Goal: Information Seeking & Learning: Find specific fact

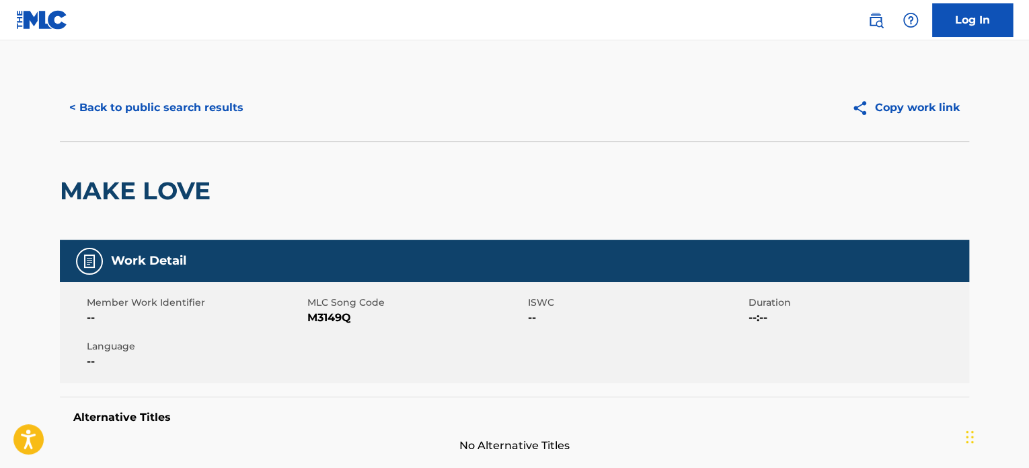
click at [883, 24] on link at bounding box center [876, 20] width 27 height 27
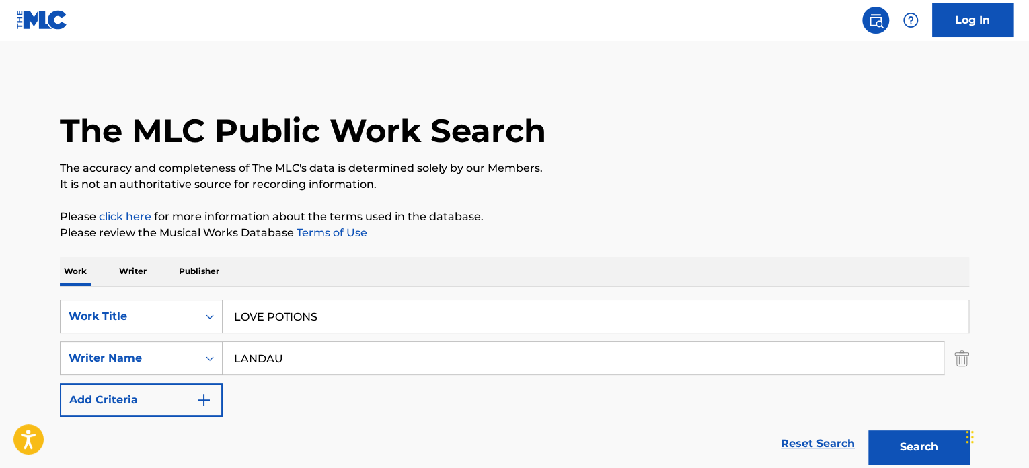
click at [359, 301] on input "LOVE POTIONS" at bounding box center [596, 316] width 746 height 32
paste input "When We"
type input "When We"
click at [380, 265] on div "Work Writer Publisher" at bounding box center [515, 271] width 910 height 28
click at [310, 350] on input "LANDAU" at bounding box center [583, 358] width 721 height 32
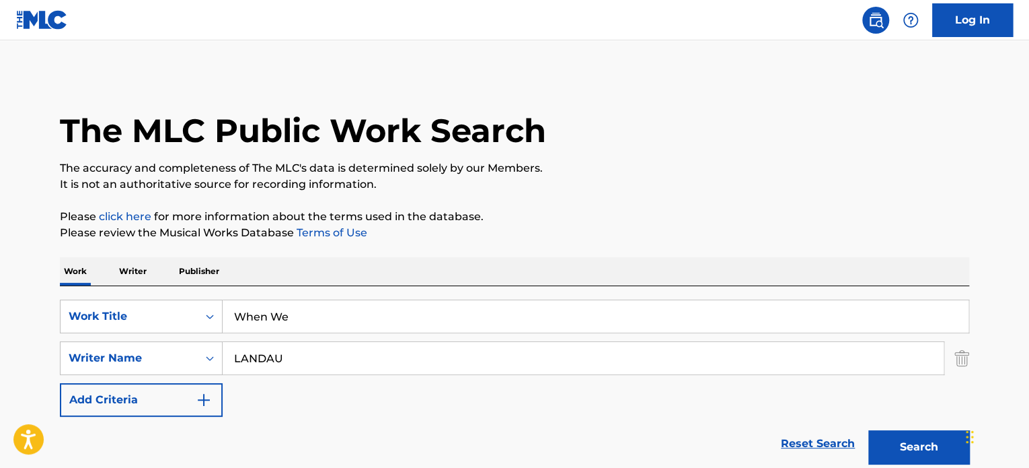
paste input "Tank"
type input "Tank"
click at [164, 365] on div "Writer Name" at bounding box center [129, 358] width 121 height 16
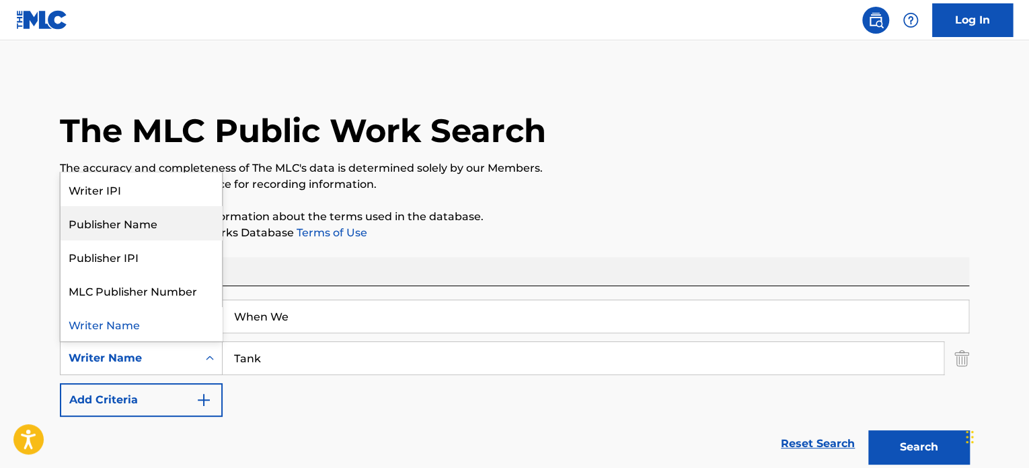
click at [151, 219] on div "Publisher Name" at bounding box center [141, 223] width 161 height 34
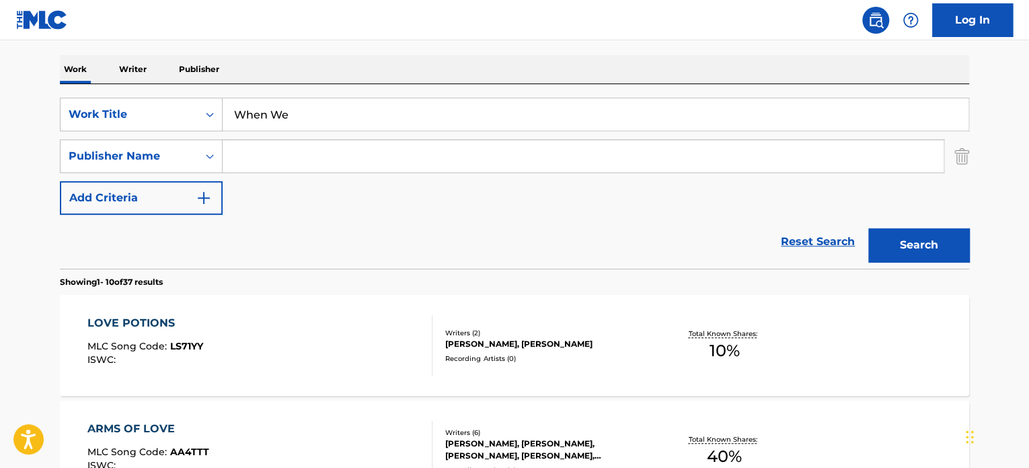
click at [884, 239] on button "Search" at bounding box center [919, 245] width 101 height 34
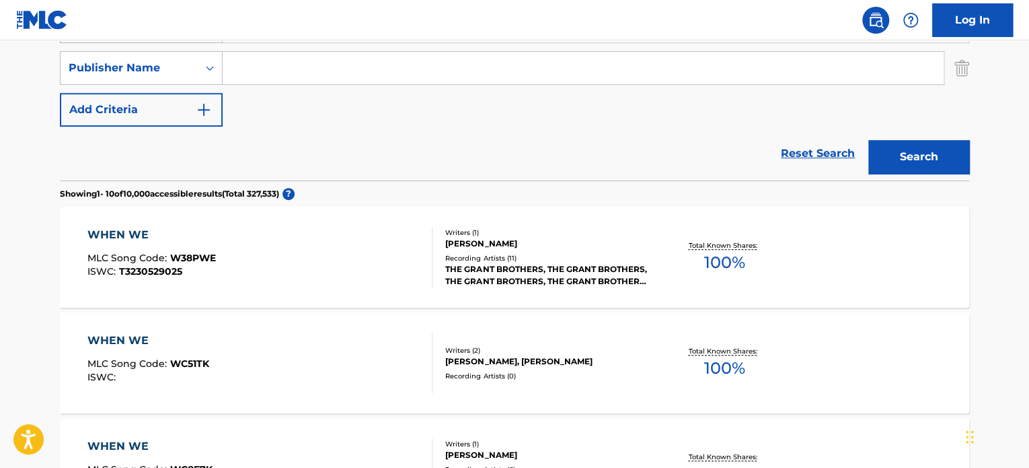
scroll to position [227, 0]
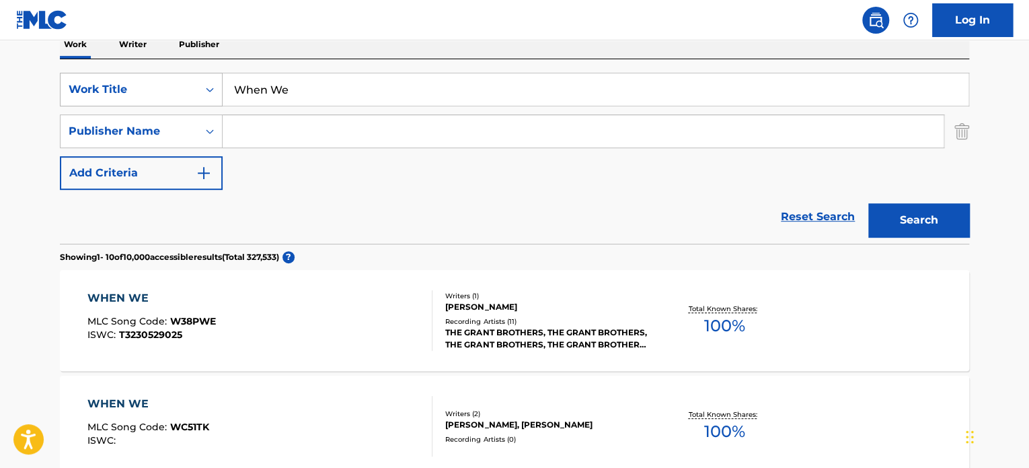
click at [147, 73] on div "Work Title" at bounding box center [141, 90] width 163 height 34
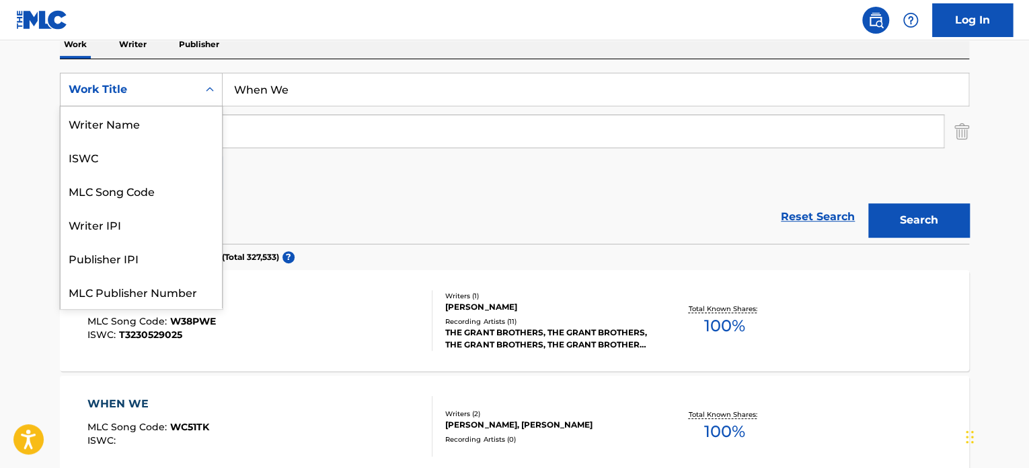
scroll to position [34, 0]
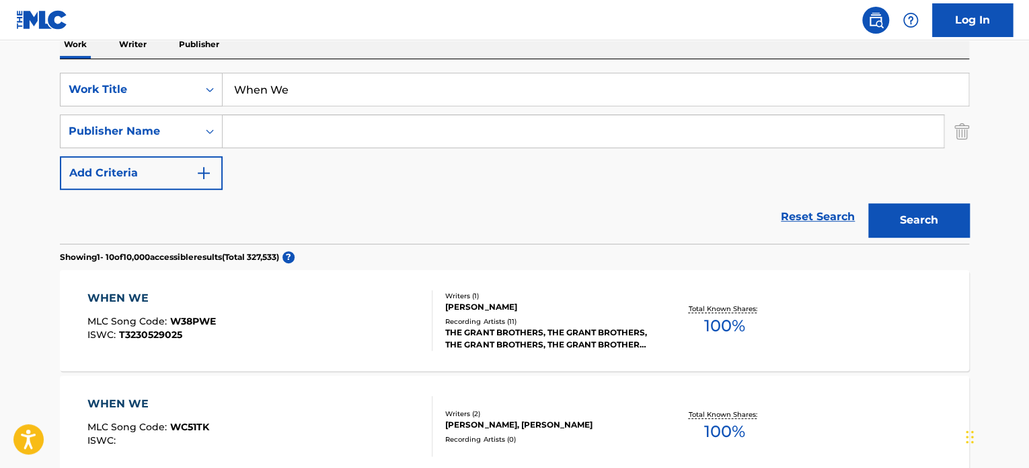
click at [354, 188] on div "SearchWithCriteria8267b463-fe60-4ade-b760-89f8ef91697e Work Title When We Searc…" at bounding box center [515, 131] width 910 height 117
click at [194, 150] on div "SearchWithCriteria8267b463-fe60-4ade-b760-89f8ef91697e Work Title When We Searc…" at bounding box center [515, 131] width 910 height 117
click at [193, 142] on div "Publisher Name" at bounding box center [129, 131] width 137 height 26
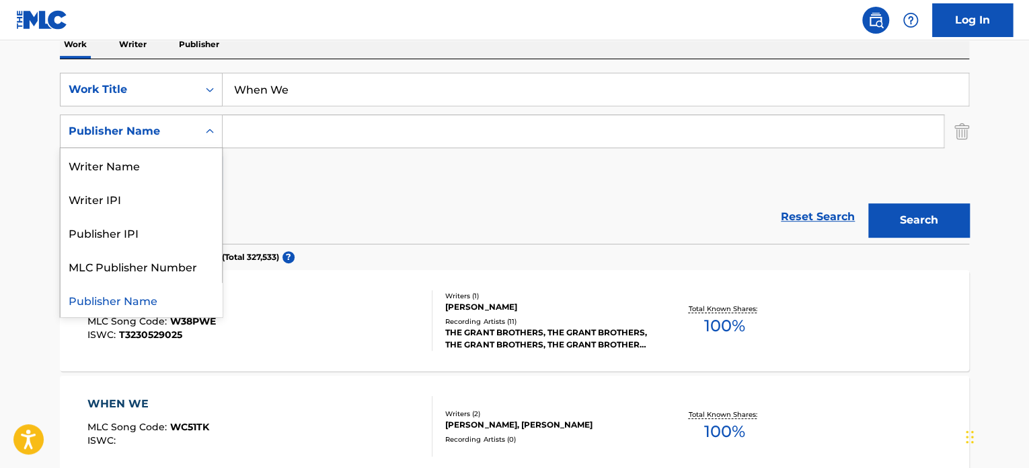
click at [434, 201] on div "Reset Search Search" at bounding box center [515, 217] width 910 height 54
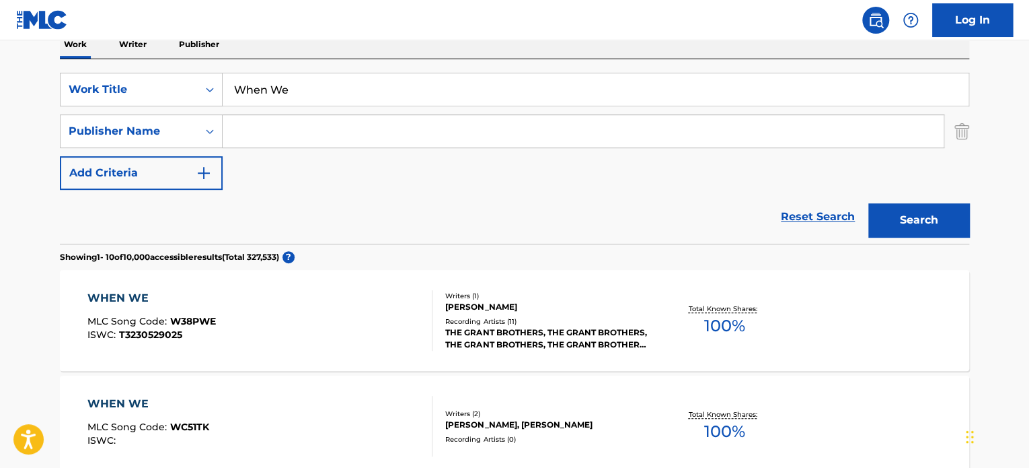
scroll to position [159, 0]
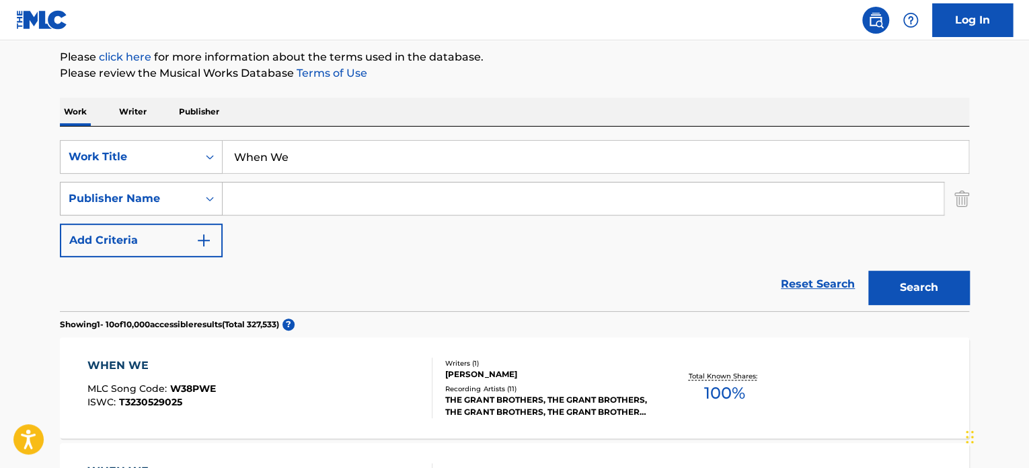
click at [168, 201] on div "Publisher Name" at bounding box center [129, 198] width 121 height 16
click at [297, 252] on div "SearchWithCriteria8267b463-fe60-4ade-b760-89f8ef91697e Work Title When We Searc…" at bounding box center [515, 198] width 910 height 117
click at [350, 137] on div "SearchWithCriteria8267b463-fe60-4ade-b760-89f8ef91697e Work Title When We Searc…" at bounding box center [515, 218] width 910 height 184
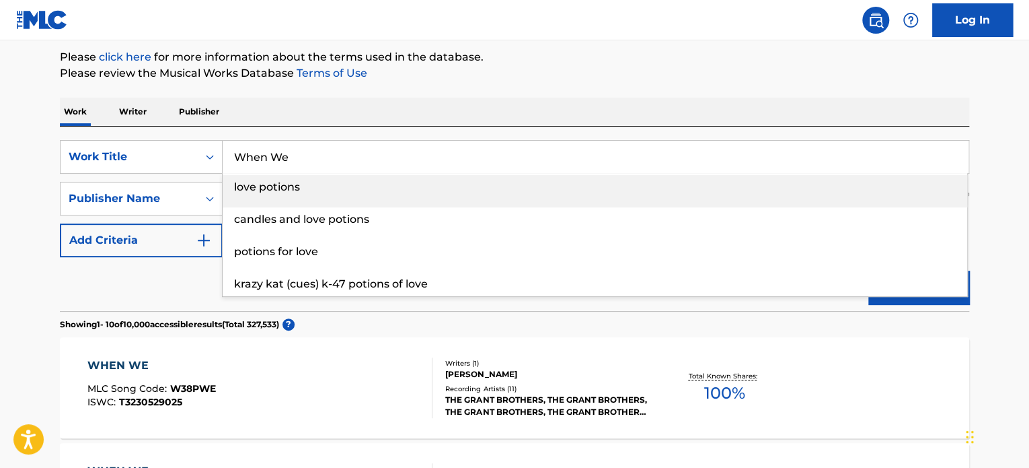
click at [299, 161] on input "When We" at bounding box center [596, 157] width 746 height 32
paste input "- Tank"
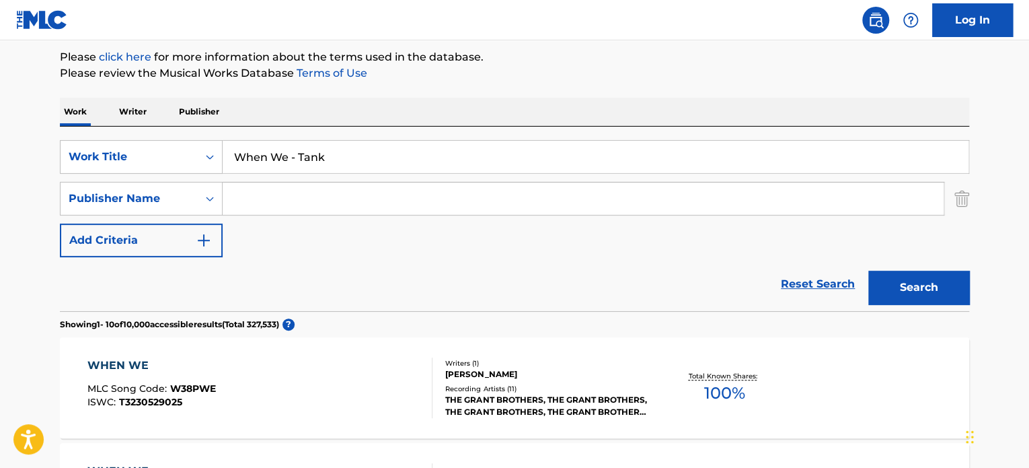
click at [955, 293] on button "Search" at bounding box center [919, 287] width 101 height 34
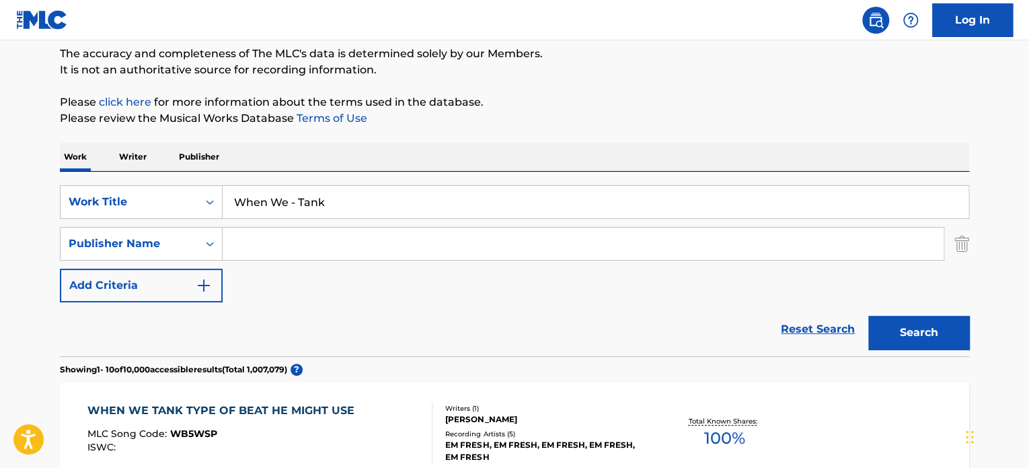
scroll to position [67, 0]
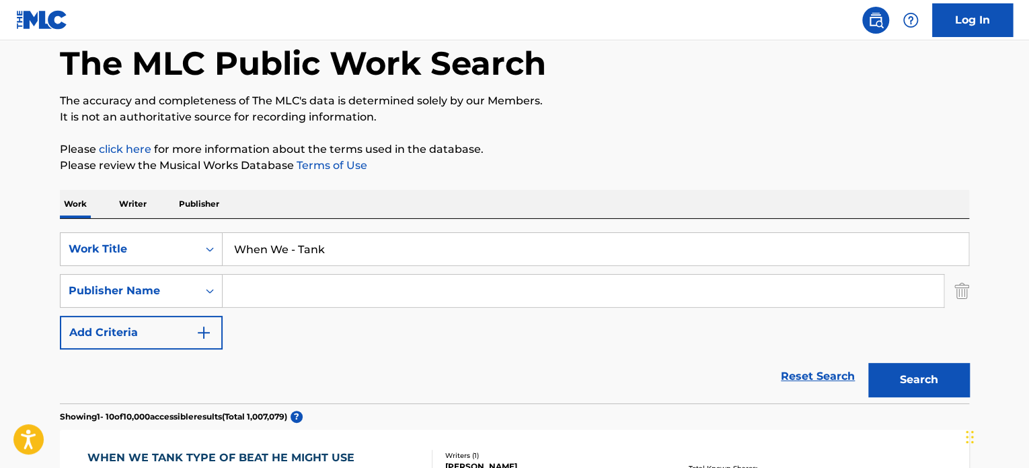
click at [283, 251] on input "When We - Tank" at bounding box center [596, 249] width 746 height 32
drag, startPoint x: 287, startPoint y: 249, endPoint x: 453, endPoint y: 265, distance: 167.0
click at [453, 265] on div "When We - Tank" at bounding box center [596, 249] width 747 height 34
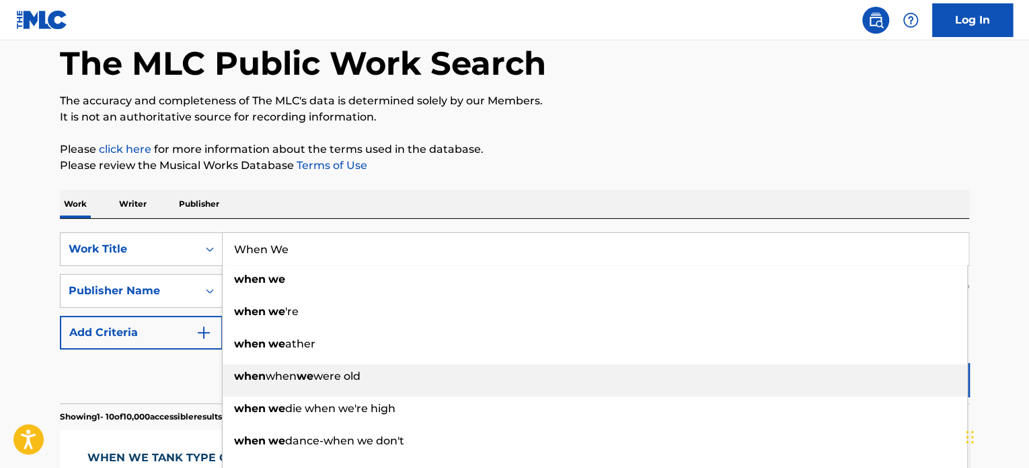
click at [925, 392] on li "when when we were old" at bounding box center [595, 380] width 745 height 32
type input "when when we were old"
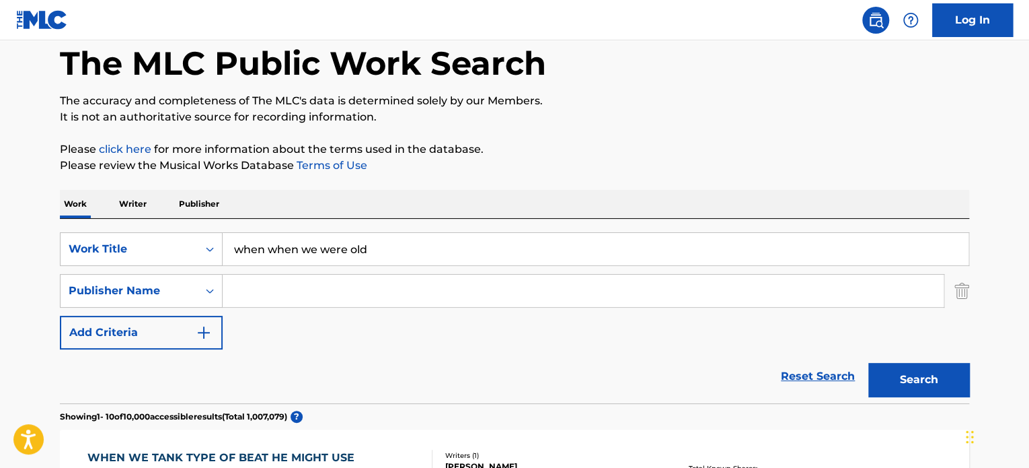
click at [930, 386] on button "Search" at bounding box center [919, 380] width 101 height 34
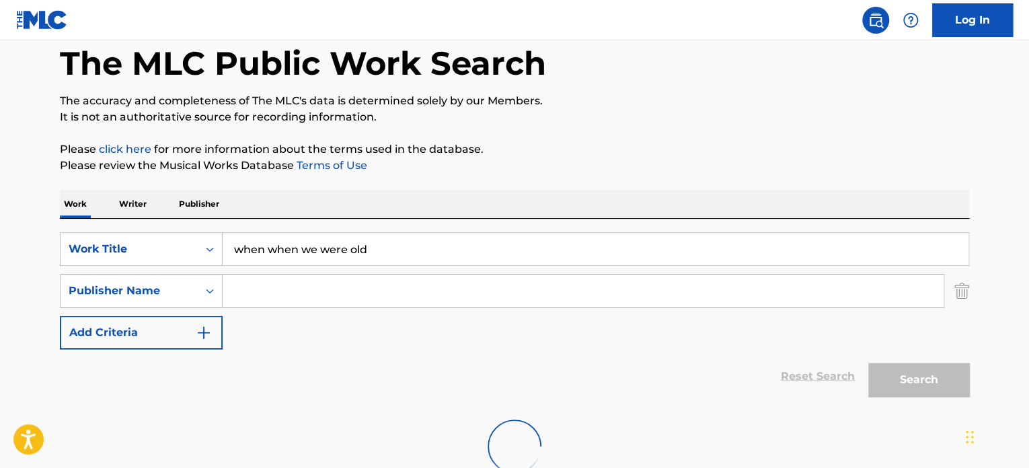
click at [428, 253] on input "when when we were old" at bounding box center [596, 249] width 746 height 32
